Goal: Information Seeking & Learning: Learn about a topic

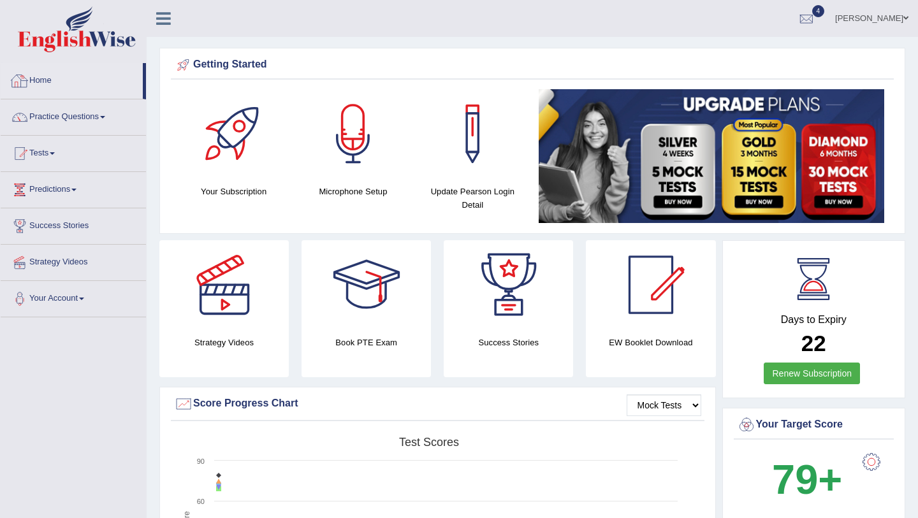
click at [47, 75] on link "Home" at bounding box center [72, 79] width 142 height 32
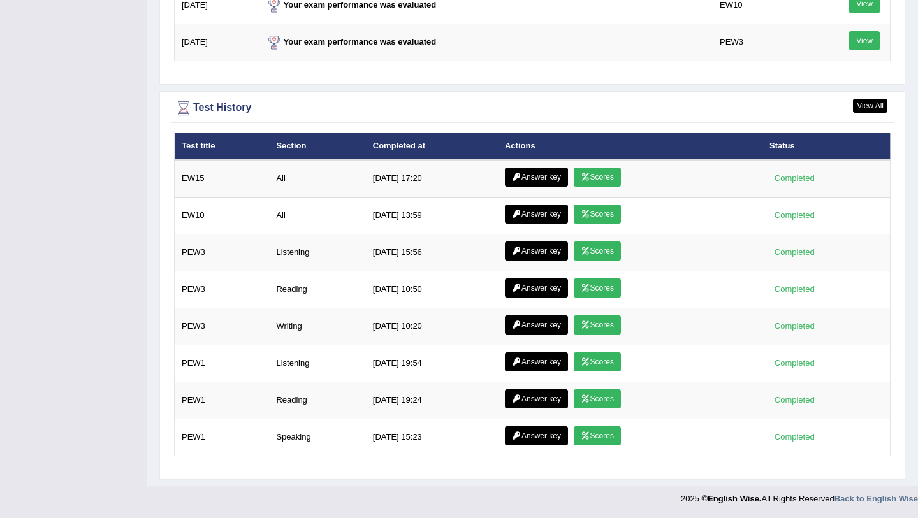
scroll to position [1683, 0]
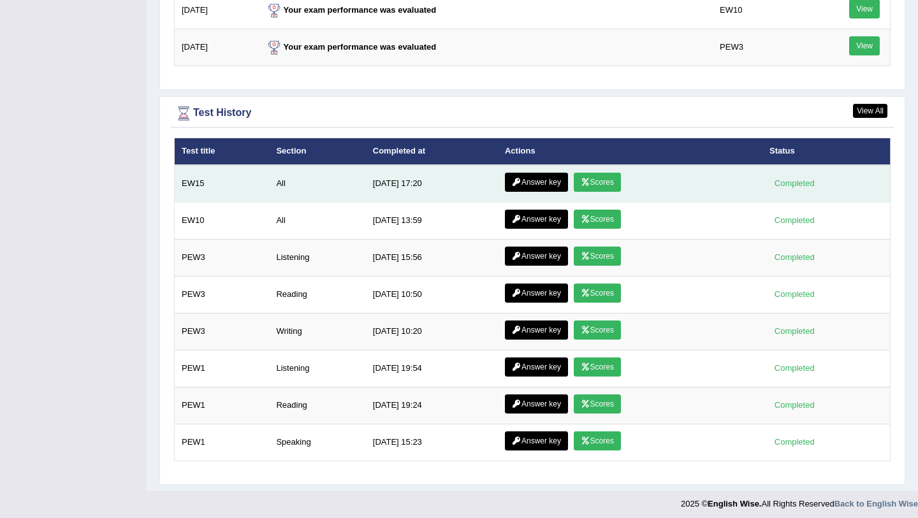
click at [581, 184] on icon at bounding box center [586, 182] width 10 height 8
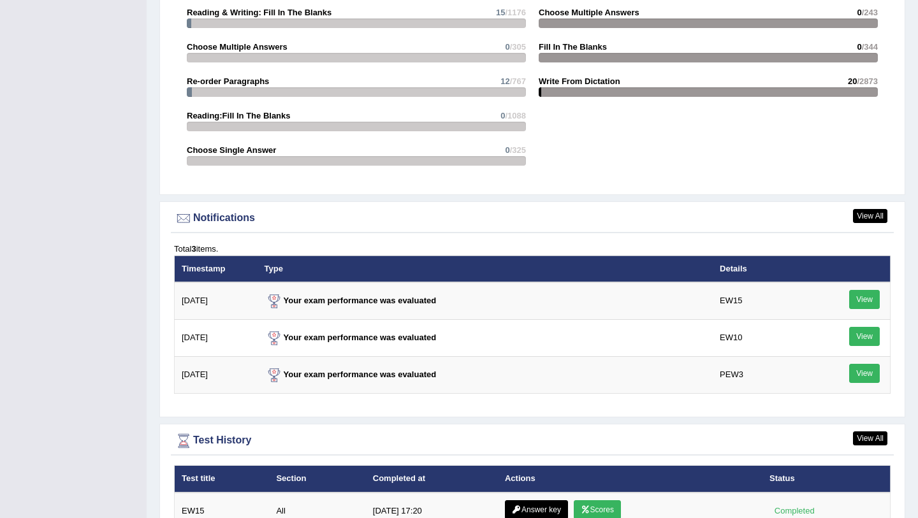
scroll to position [1689, 0]
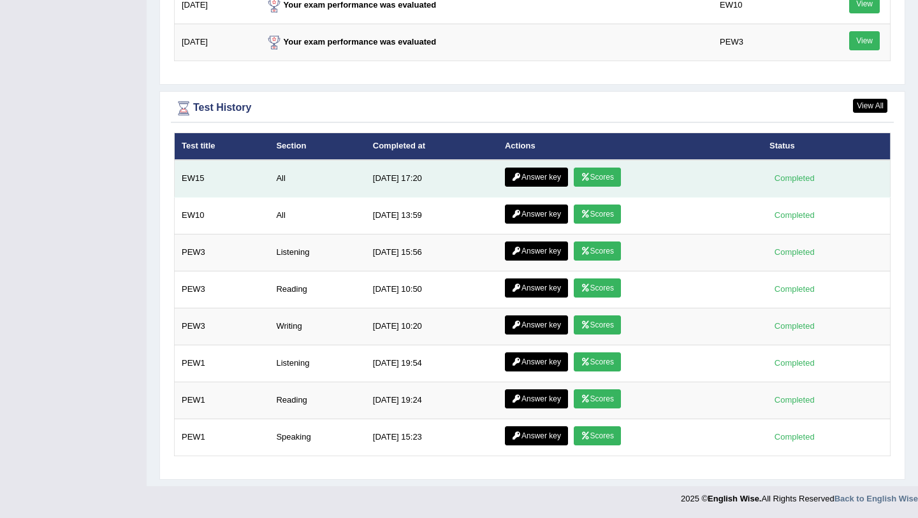
click at [523, 172] on link "Answer key" at bounding box center [536, 177] width 63 height 19
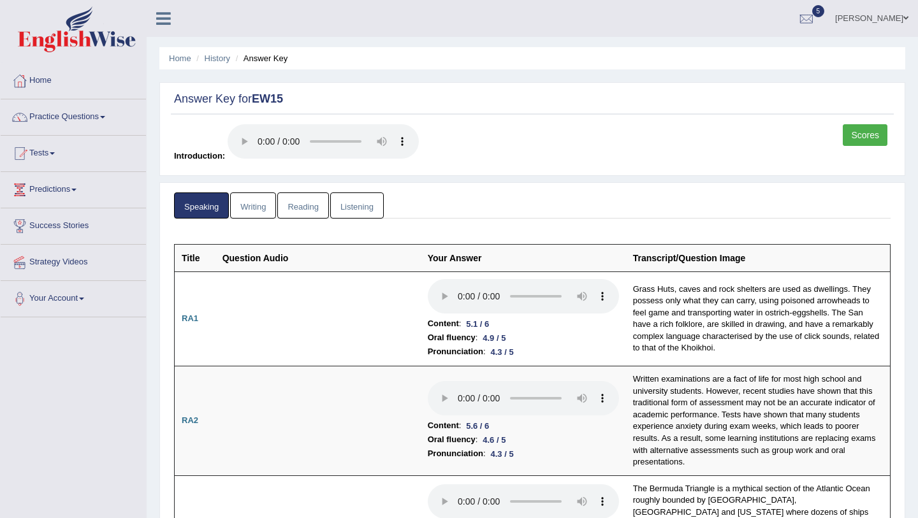
click at [257, 215] on link "Writing" at bounding box center [253, 205] width 46 height 26
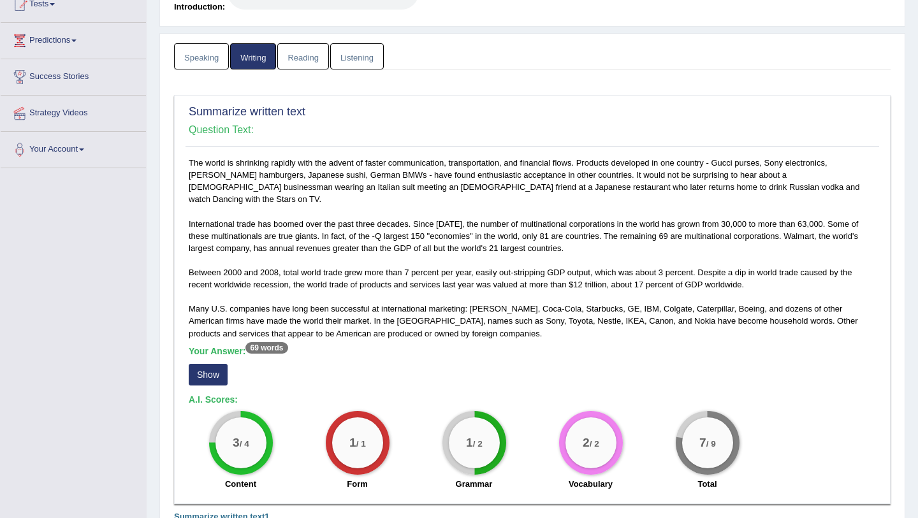
scroll to position [150, 0]
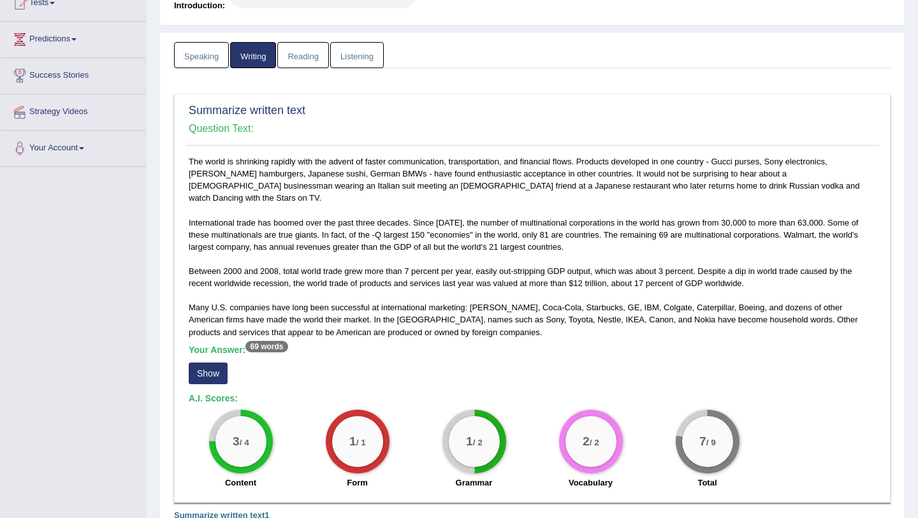
click at [204, 363] on button "Show" at bounding box center [208, 374] width 39 height 22
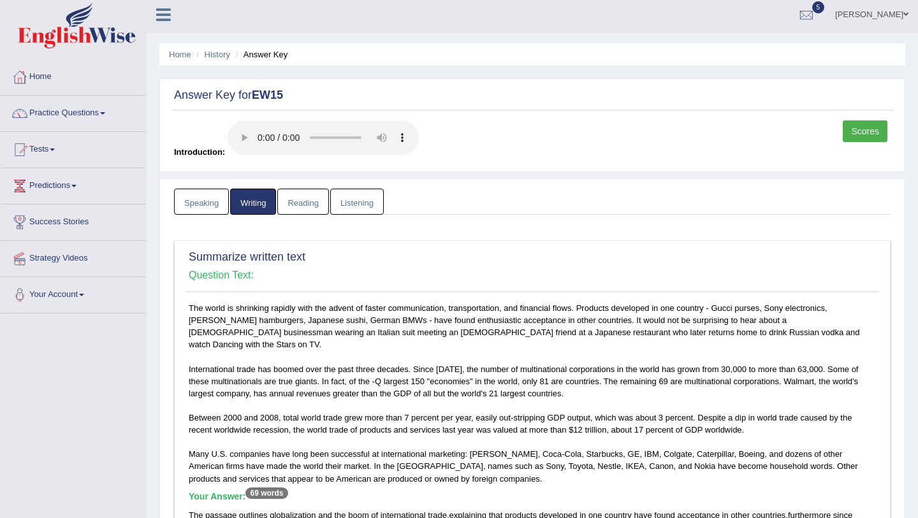
scroll to position [2, 0]
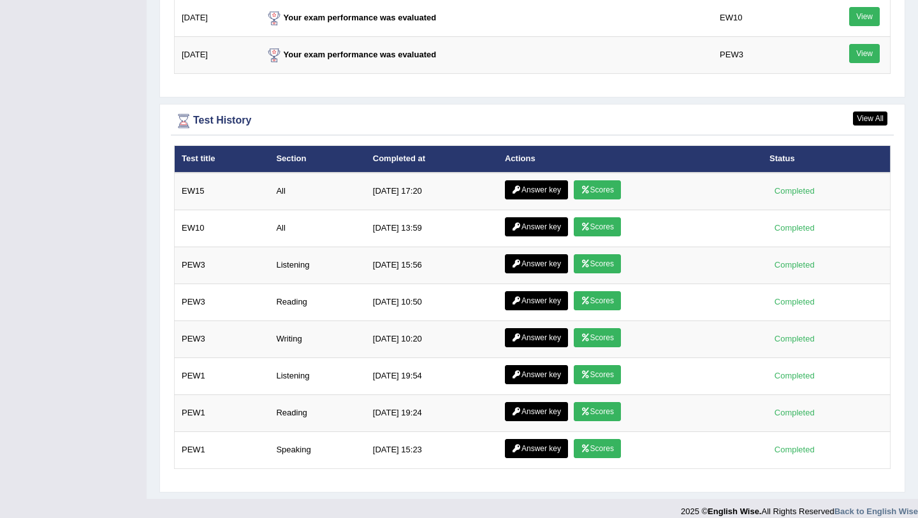
scroll to position [1689, 0]
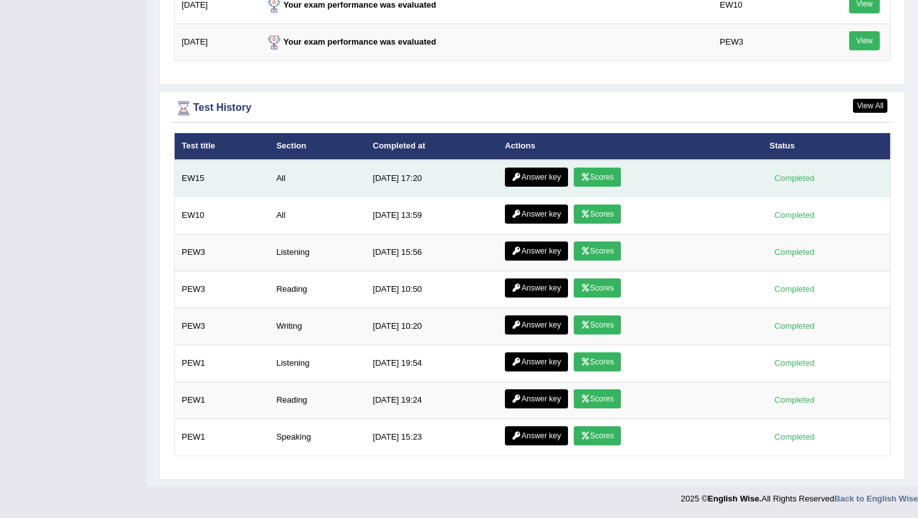
click at [586, 180] on icon at bounding box center [586, 177] width 10 height 8
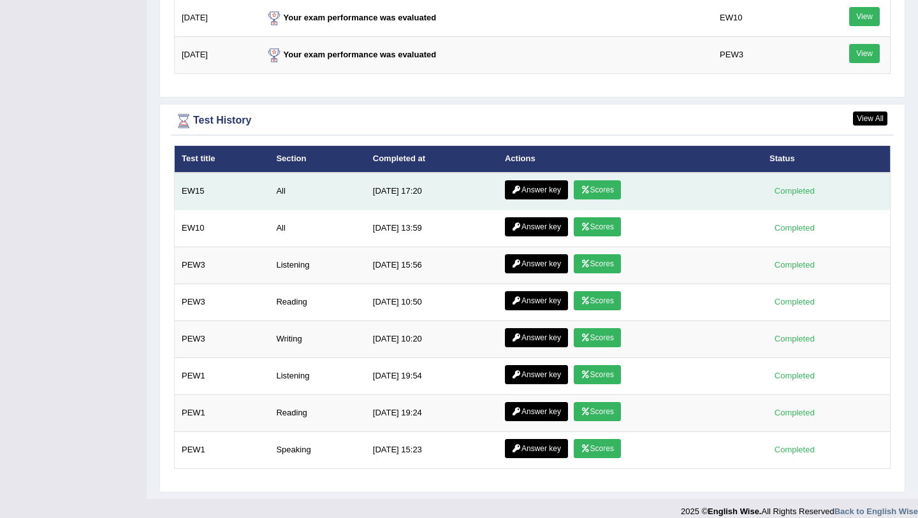
click at [540, 192] on link "Answer key" at bounding box center [536, 189] width 63 height 19
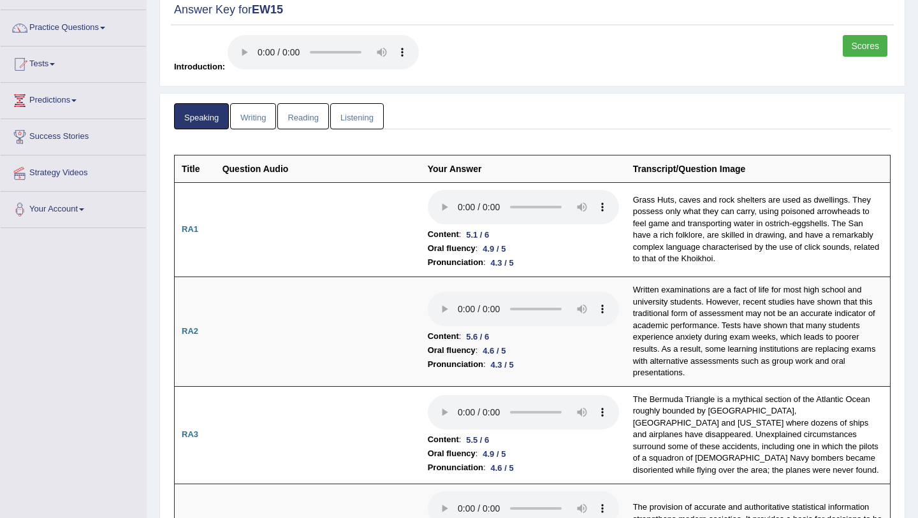
scroll to position [101, 0]
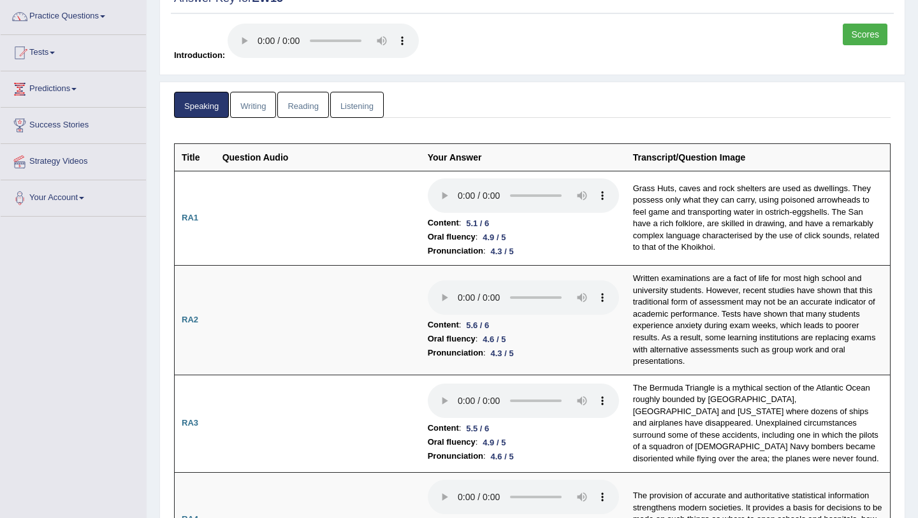
click at [310, 108] on link "Reading" at bounding box center [302, 105] width 51 height 26
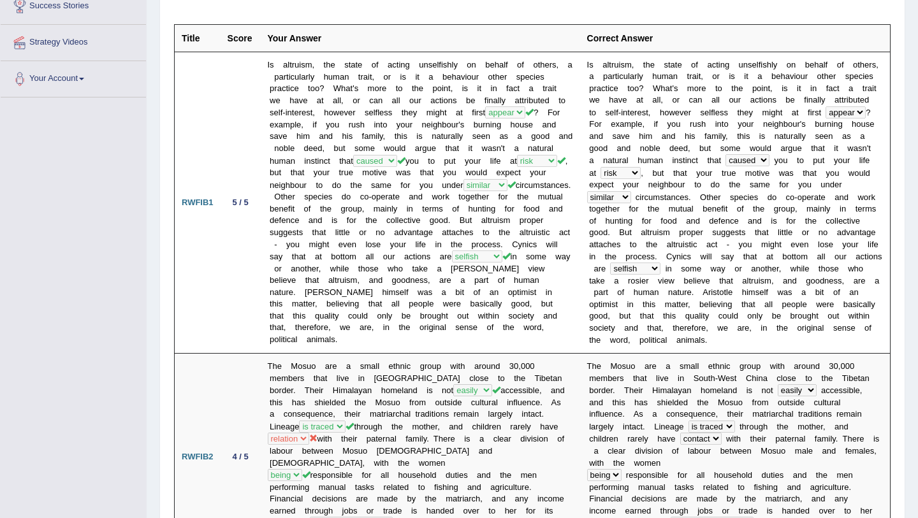
scroll to position [0, 0]
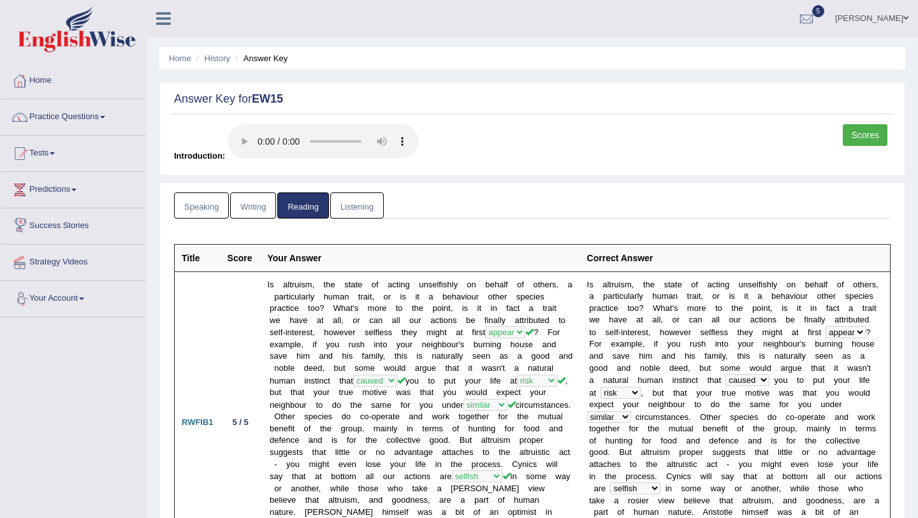
click at [356, 206] on link "Listening" at bounding box center [357, 205] width 54 height 26
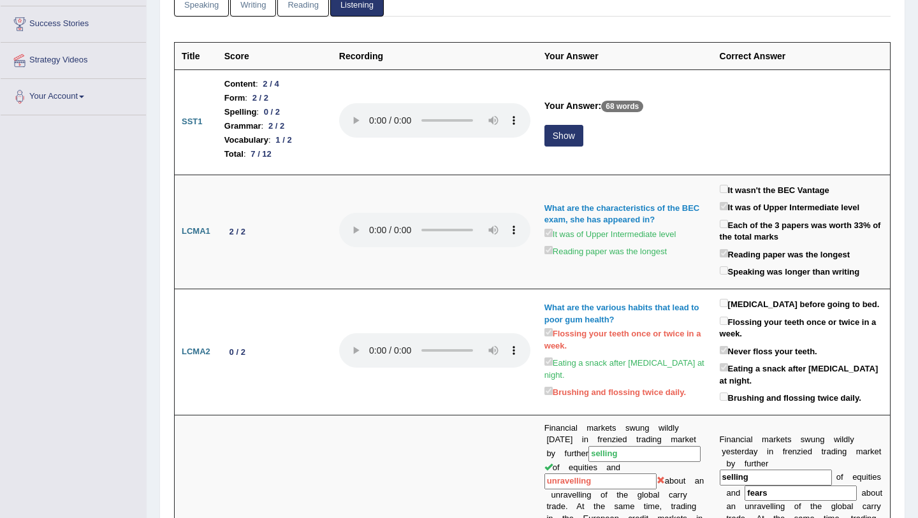
scroll to position [201, 0]
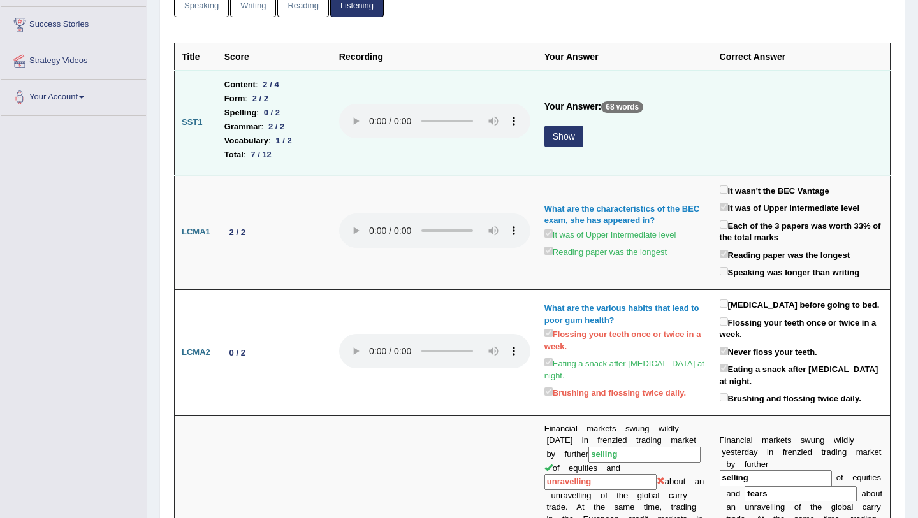
click at [575, 131] on button "Show" at bounding box center [563, 137] width 39 height 22
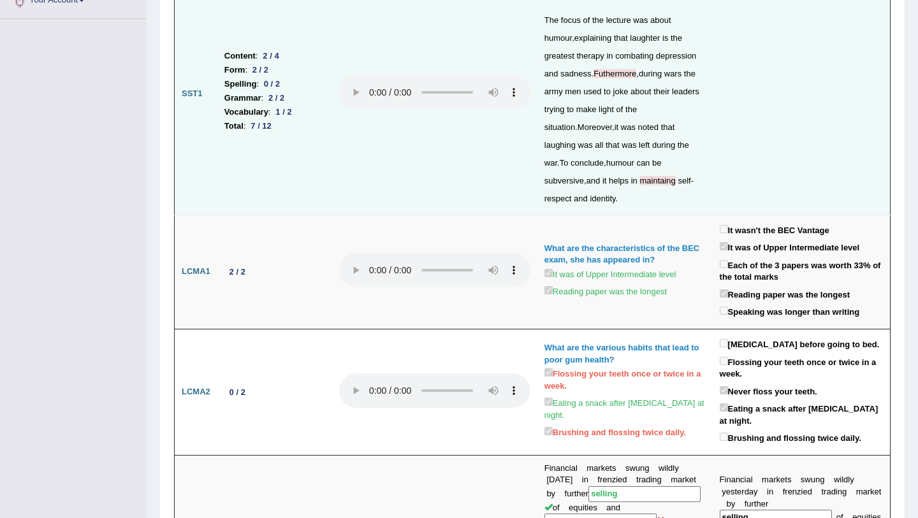
scroll to position [0, 0]
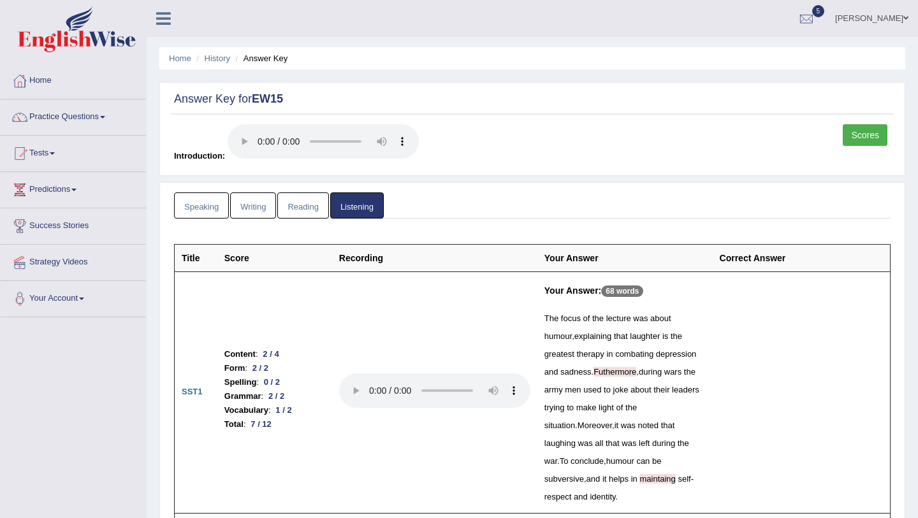
click at [199, 212] on link "Speaking" at bounding box center [201, 205] width 55 height 26
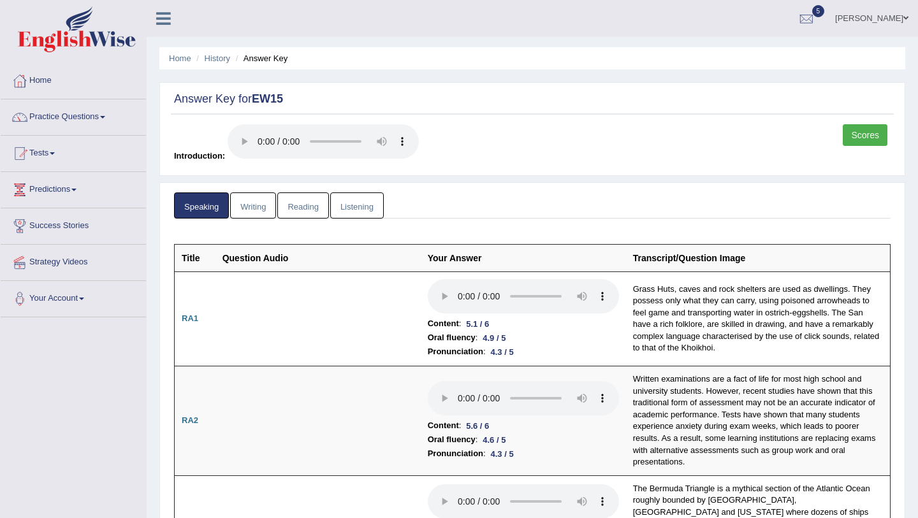
click at [264, 203] on link "Writing" at bounding box center [253, 205] width 46 height 26
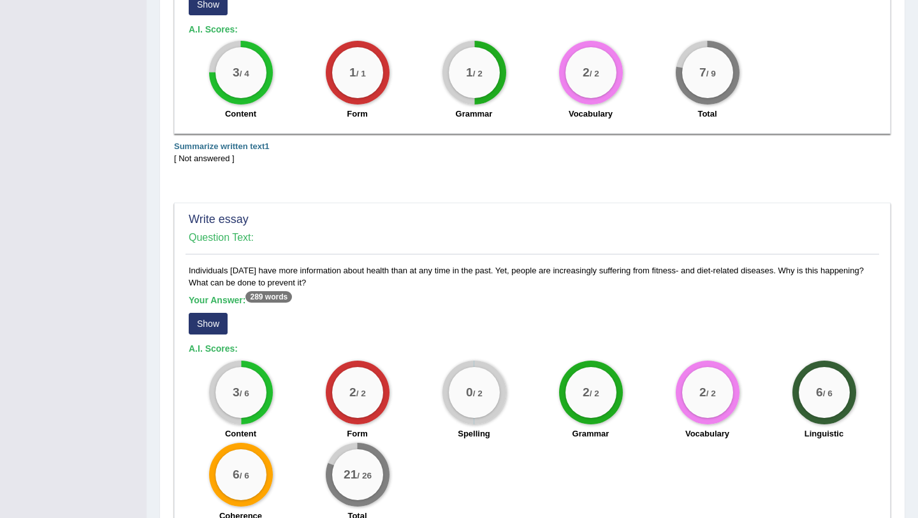
scroll to position [584, 0]
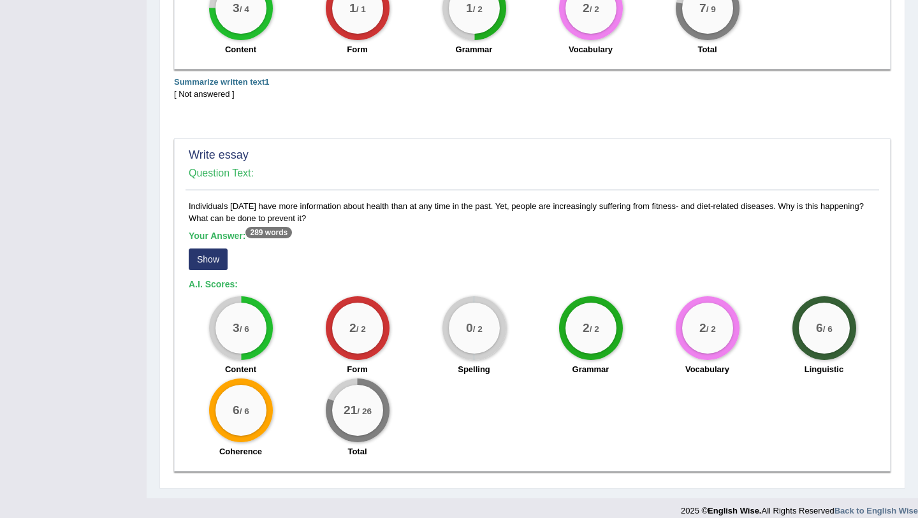
click at [200, 251] on button "Show" at bounding box center [208, 260] width 39 height 22
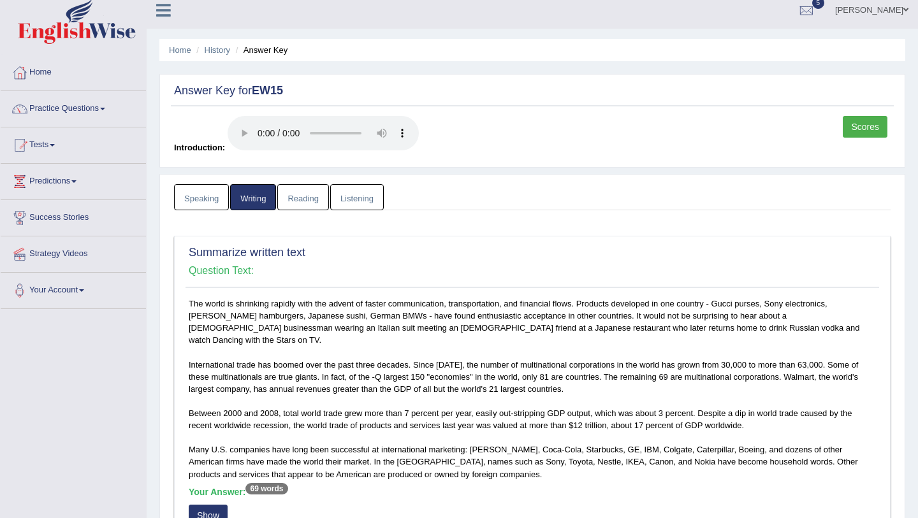
scroll to position [0, 0]
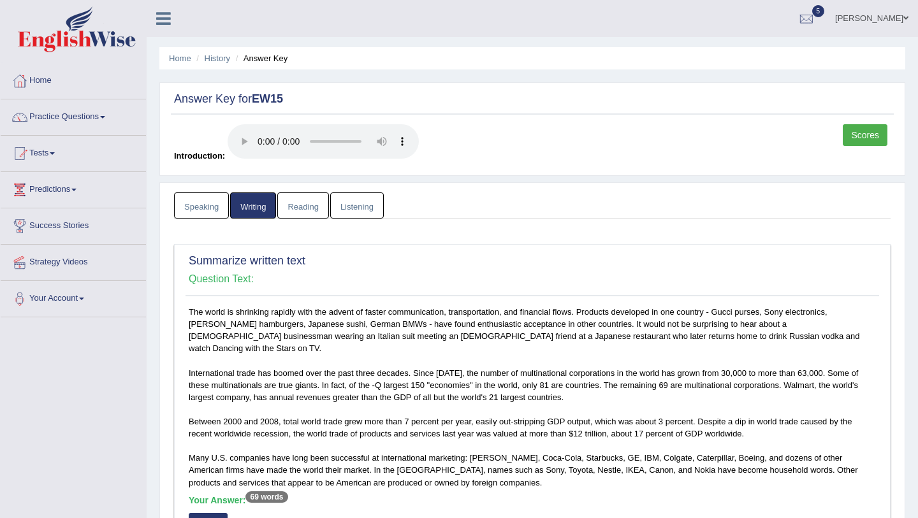
click at [315, 208] on link "Reading" at bounding box center [302, 205] width 51 height 26
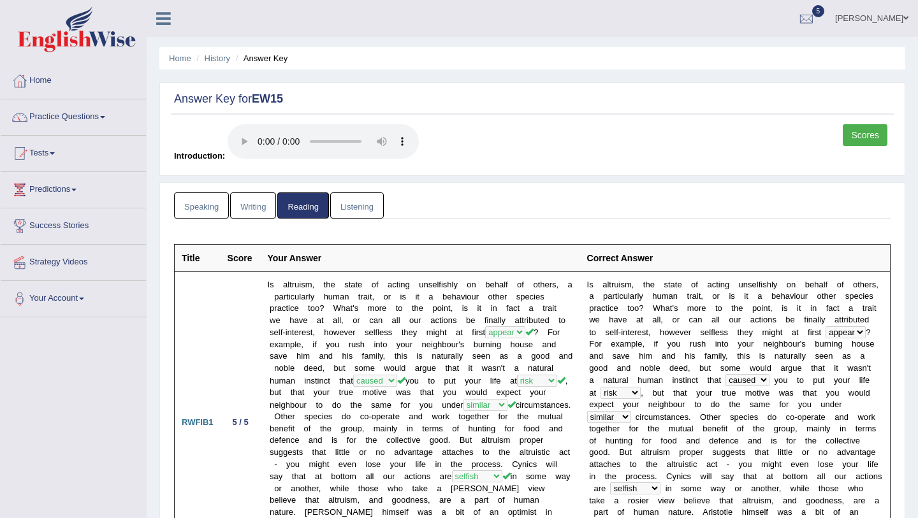
click at [365, 210] on link "Listening" at bounding box center [357, 205] width 54 height 26
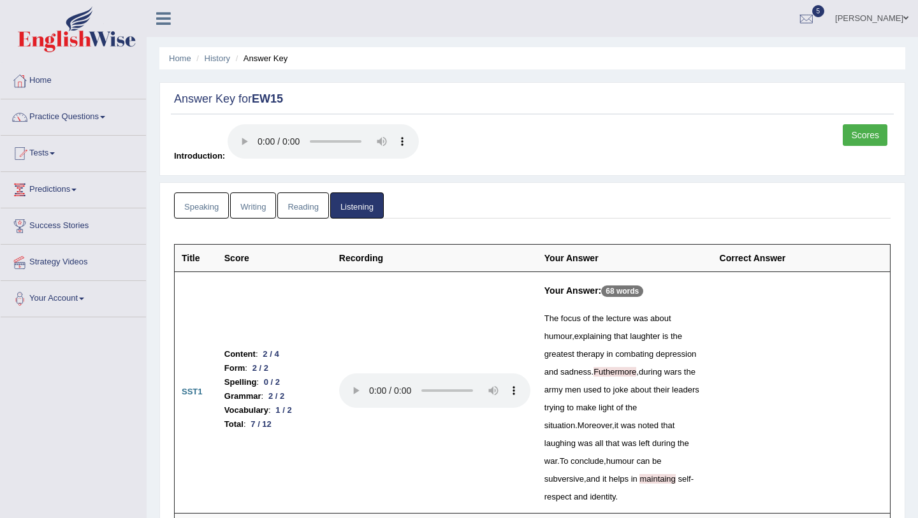
click at [301, 199] on link "Reading" at bounding box center [302, 205] width 51 height 26
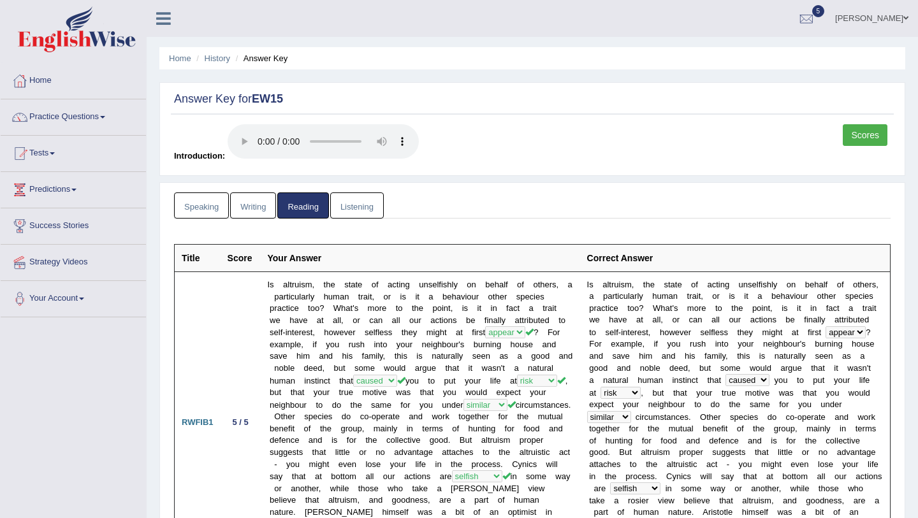
click at [352, 214] on link "Listening" at bounding box center [357, 205] width 54 height 26
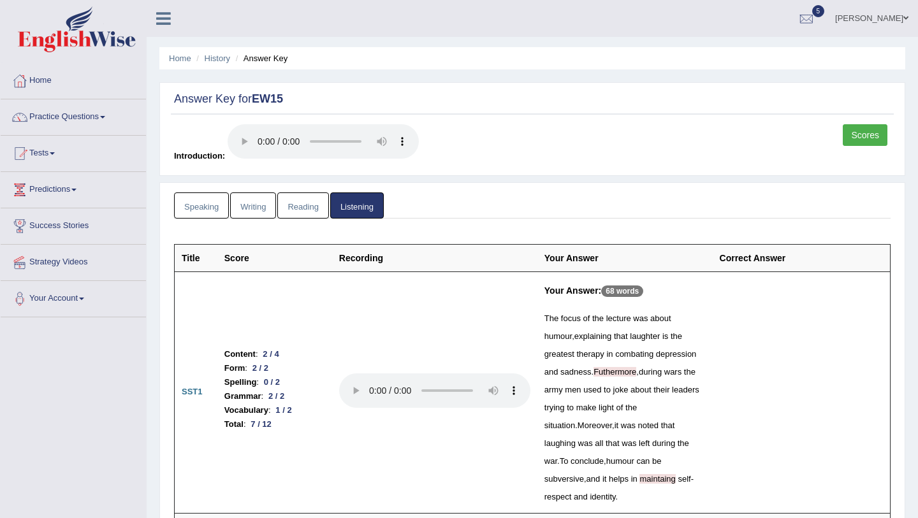
click at [848, 127] on link "Scores" at bounding box center [864, 135] width 45 height 22
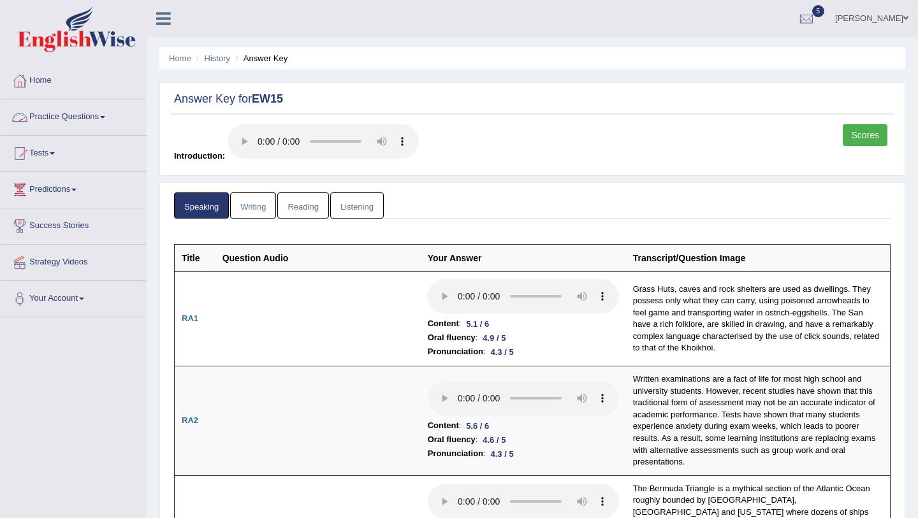
click at [57, 114] on link "Practice Questions" at bounding box center [73, 115] width 145 height 32
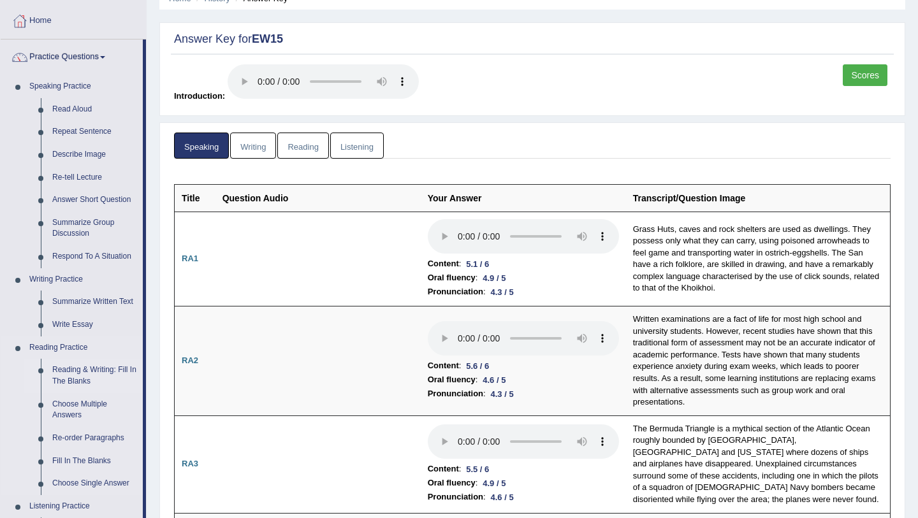
scroll to position [61, 0]
click at [85, 178] on link "Re-tell Lecture" at bounding box center [95, 177] width 96 height 23
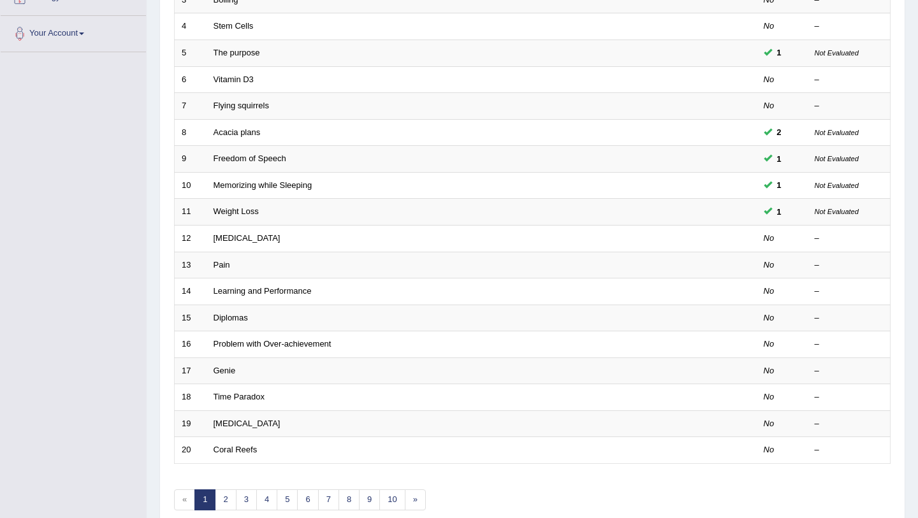
scroll to position [326, 0]
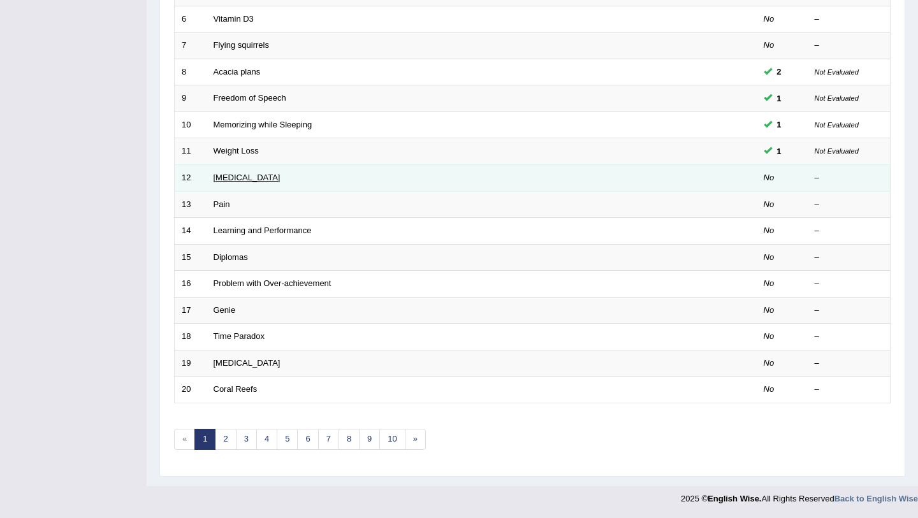
click at [235, 180] on link "[MEDICAL_DATA]" at bounding box center [246, 178] width 67 height 10
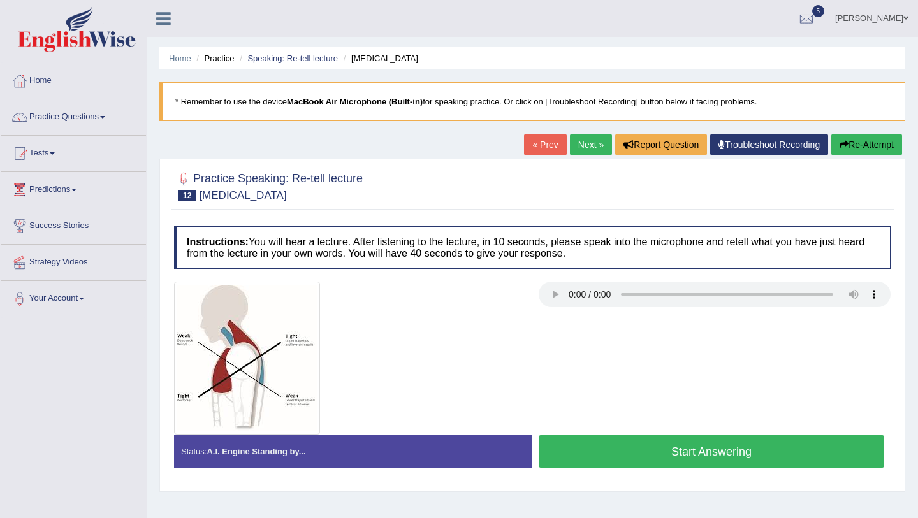
click at [796, 472] on div "Stop Recording" at bounding box center [711, 471] width 358 height 1
click at [792, 462] on button "Start Answering" at bounding box center [711, 451] width 345 height 33
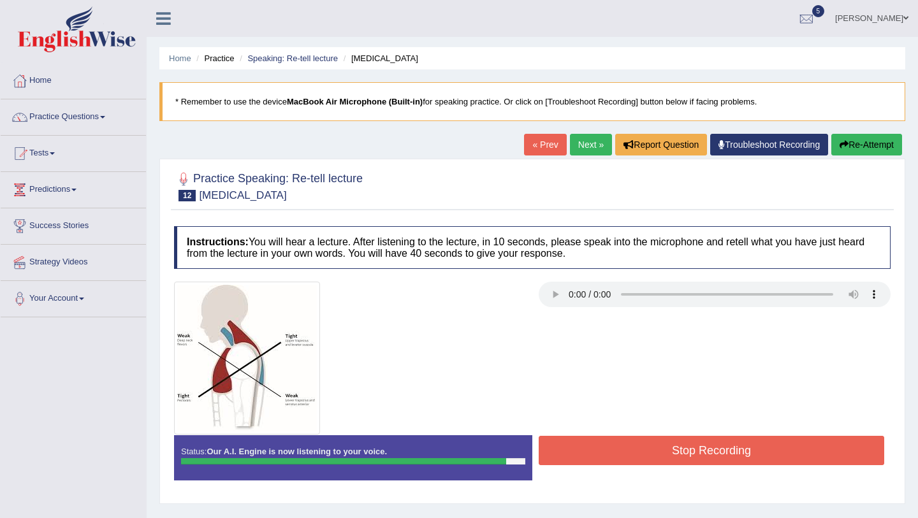
click at [595, 439] on button "Stop Recording" at bounding box center [711, 450] width 345 height 29
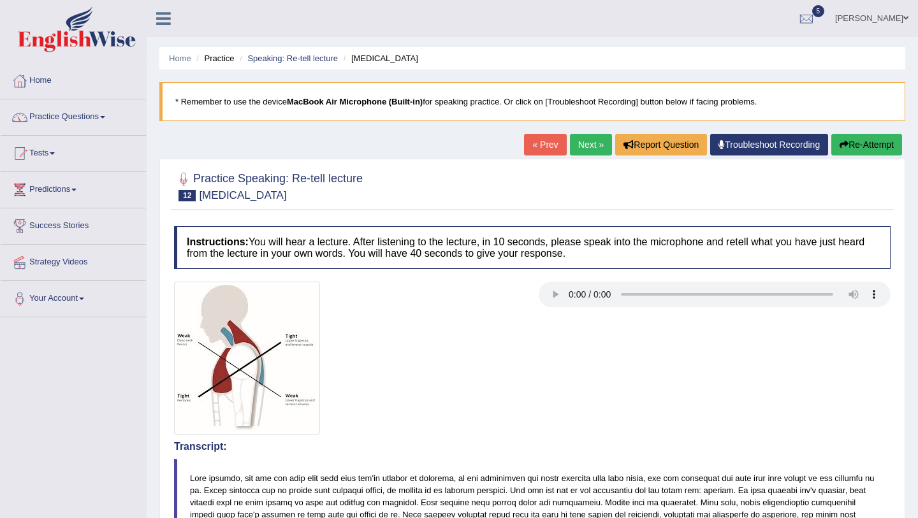
click at [587, 140] on link "Next »" at bounding box center [591, 145] width 42 height 22
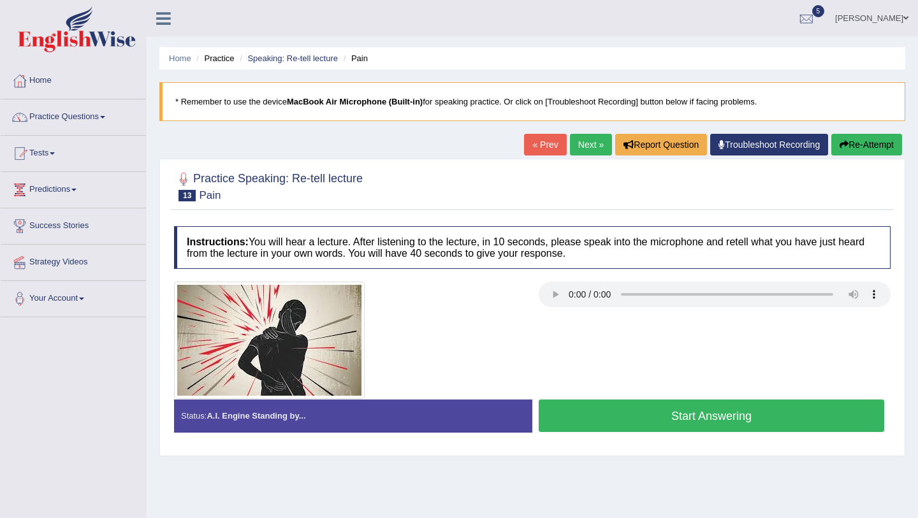
click at [727, 402] on button "Start Answering" at bounding box center [711, 416] width 345 height 33
